Goal: Contribute content

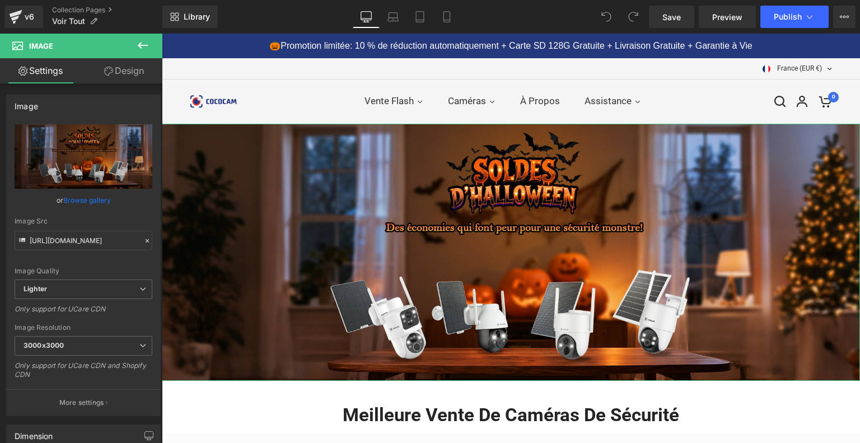
type input "C:\fakepath\画板 9(1).jpg"
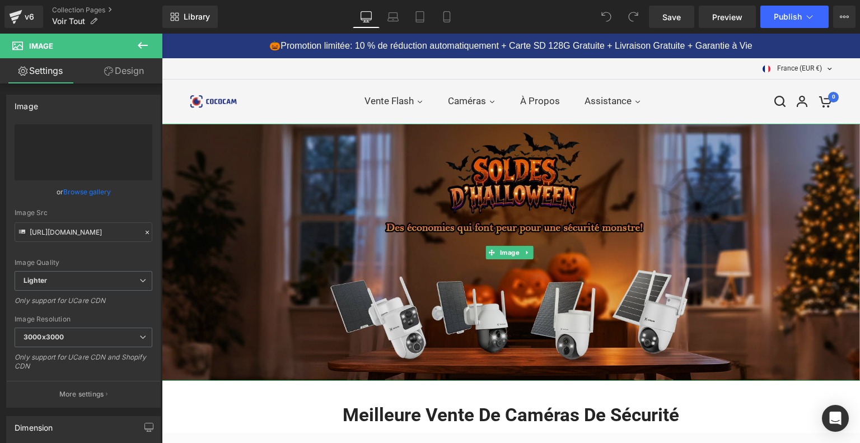
type input "[URL][DOMAIN_NAME]"
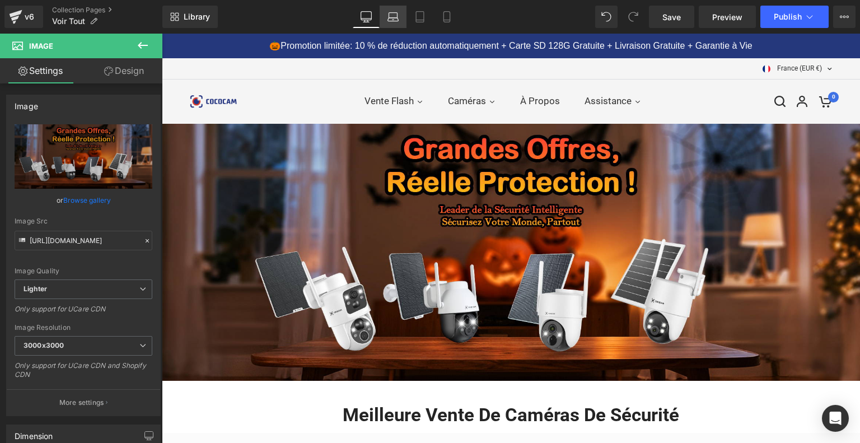
click at [394, 25] on link "Laptop" at bounding box center [392, 17] width 27 height 22
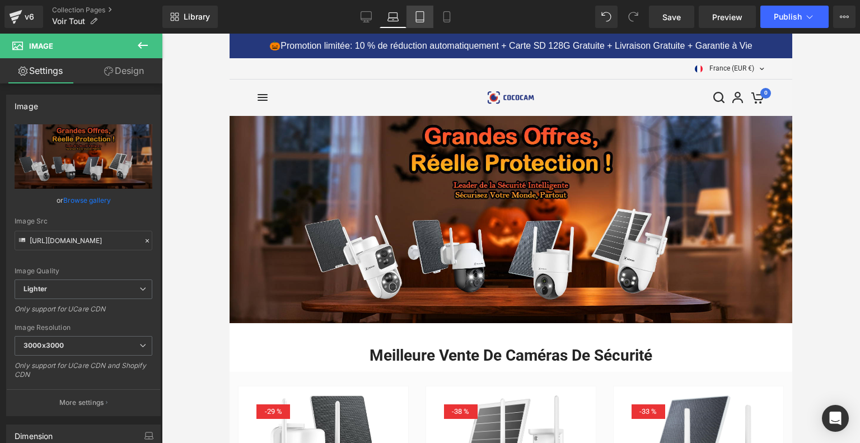
click at [421, 21] on icon at bounding box center [419, 16] width 11 height 11
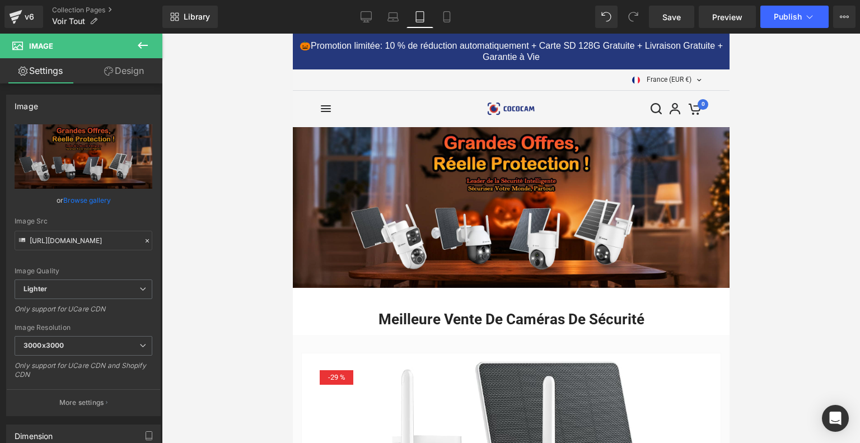
scroll to position [11, 0]
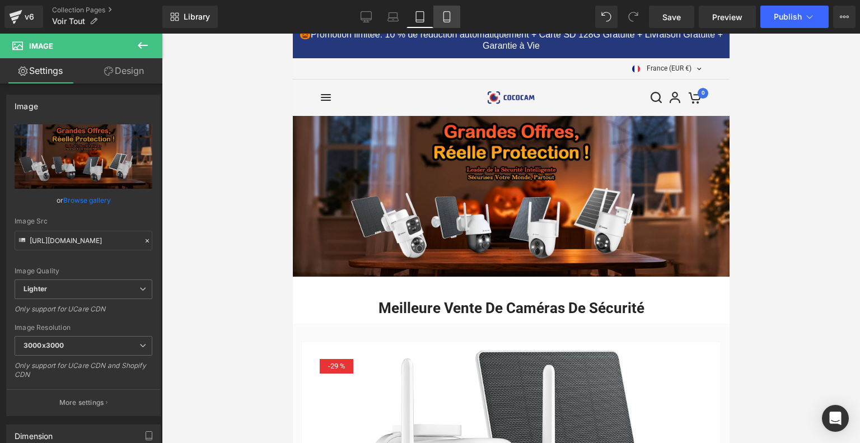
click at [447, 18] on icon at bounding box center [446, 16] width 11 height 11
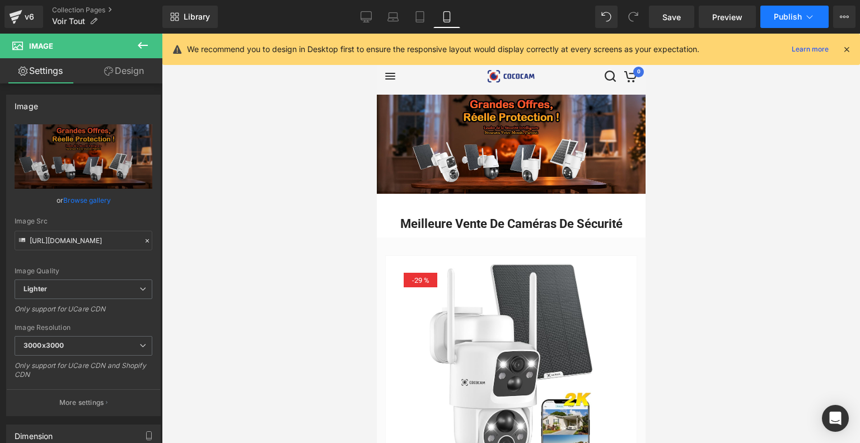
click at [808, 24] on button "Publish" at bounding box center [794, 17] width 68 height 22
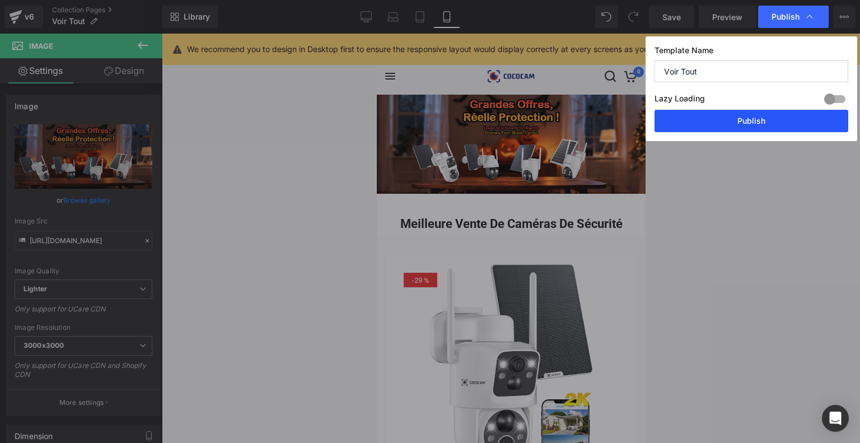
click at [768, 115] on button "Publish" at bounding box center [751, 121] width 194 height 22
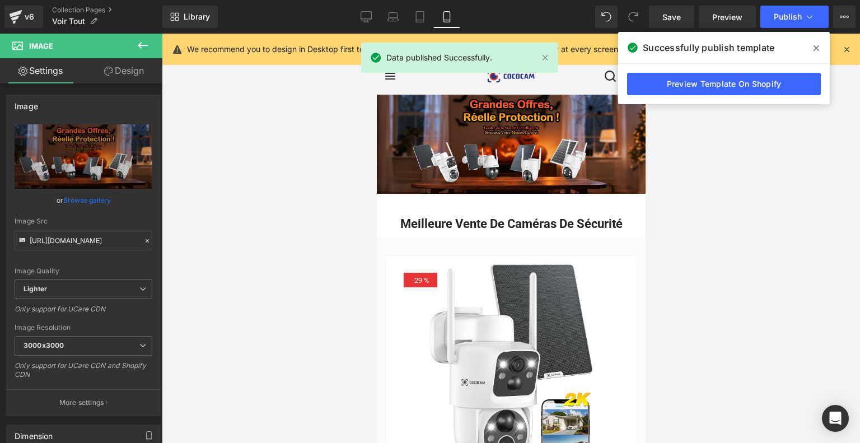
click at [814, 47] on icon at bounding box center [816, 48] width 6 height 9
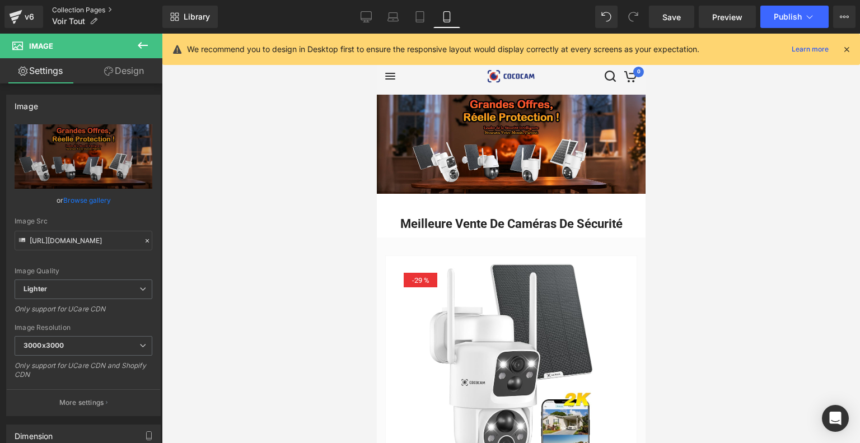
click at [92, 10] on link "Collection Pages" at bounding box center [107, 10] width 110 height 9
